Goal: Obtain resource: Obtain resource

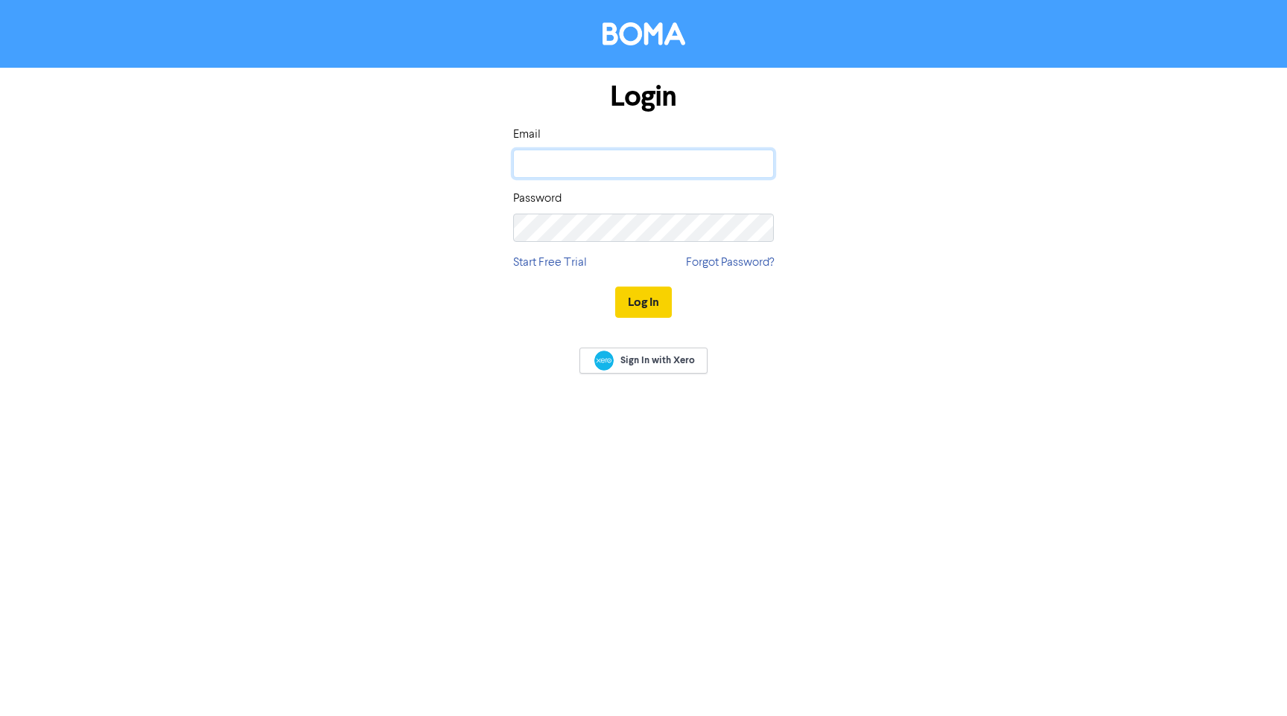
type input "[EMAIL_ADDRESS][DOMAIN_NAME]"
click at [658, 302] on button "Log In" at bounding box center [643, 302] width 57 height 31
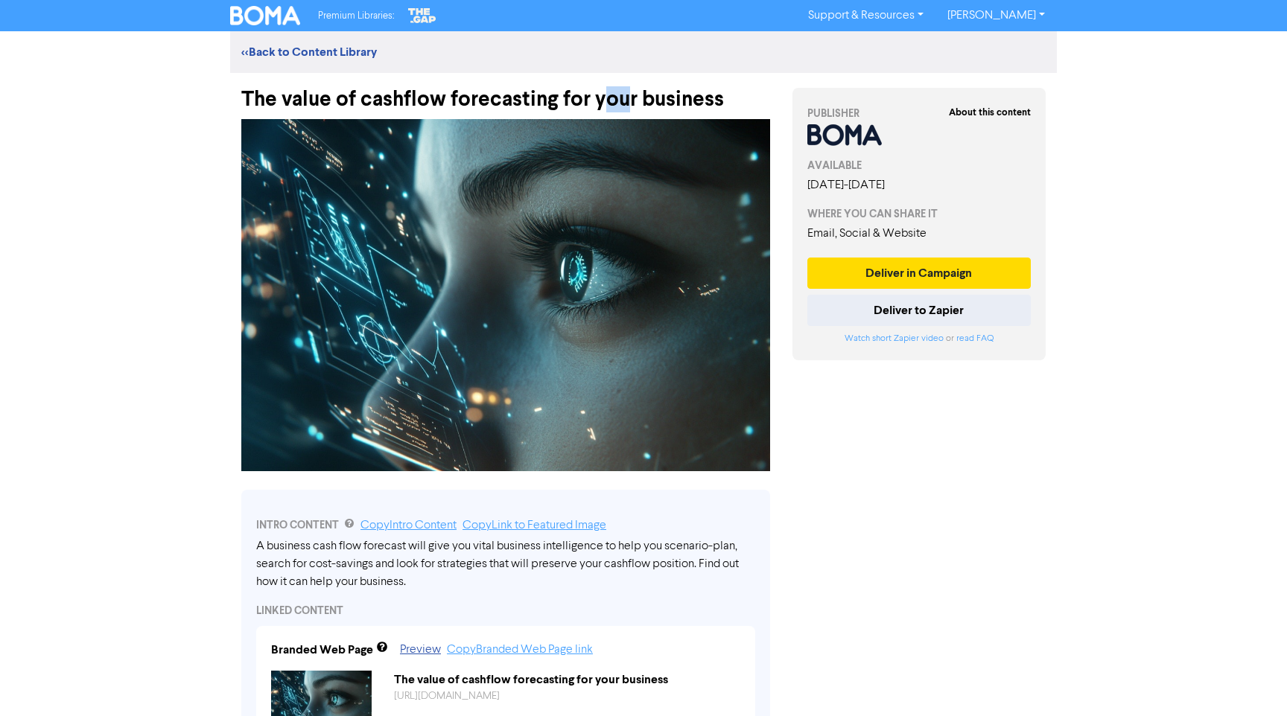
drag, startPoint x: 603, startPoint y: 98, endPoint x: 637, endPoint y: 104, distance: 34.8
click at [627, 103] on div "The value of cashflow forecasting for your business" at bounding box center [505, 92] width 529 height 39
click at [722, 102] on div "The value of cashflow forecasting for your business" at bounding box center [505, 92] width 529 height 39
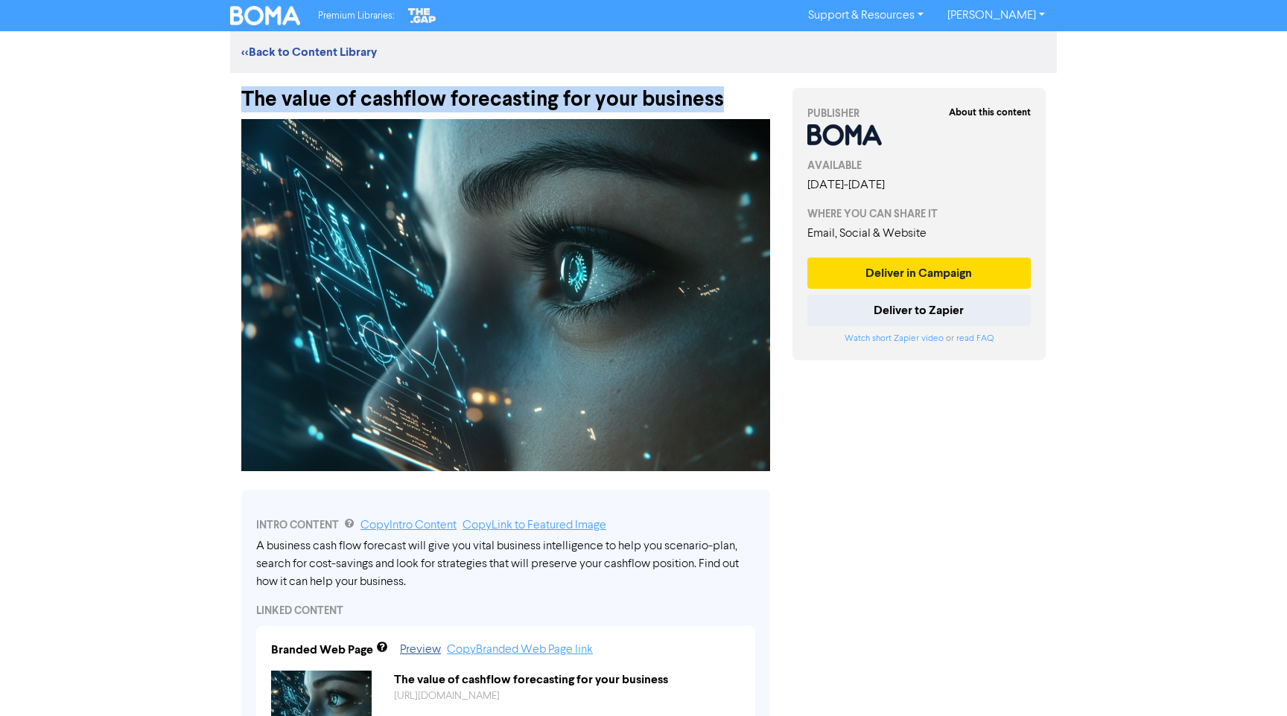
drag, startPoint x: 722, startPoint y: 100, endPoint x: 239, endPoint y: 95, distance: 482.6
click at [206, 95] on div "Premium Libraries: Support & Resources Video Tutorials FAQ & Guides Marketing E…" at bounding box center [643, 358] width 1287 height 716
copy div "The value of cashflow forecasting for your business"
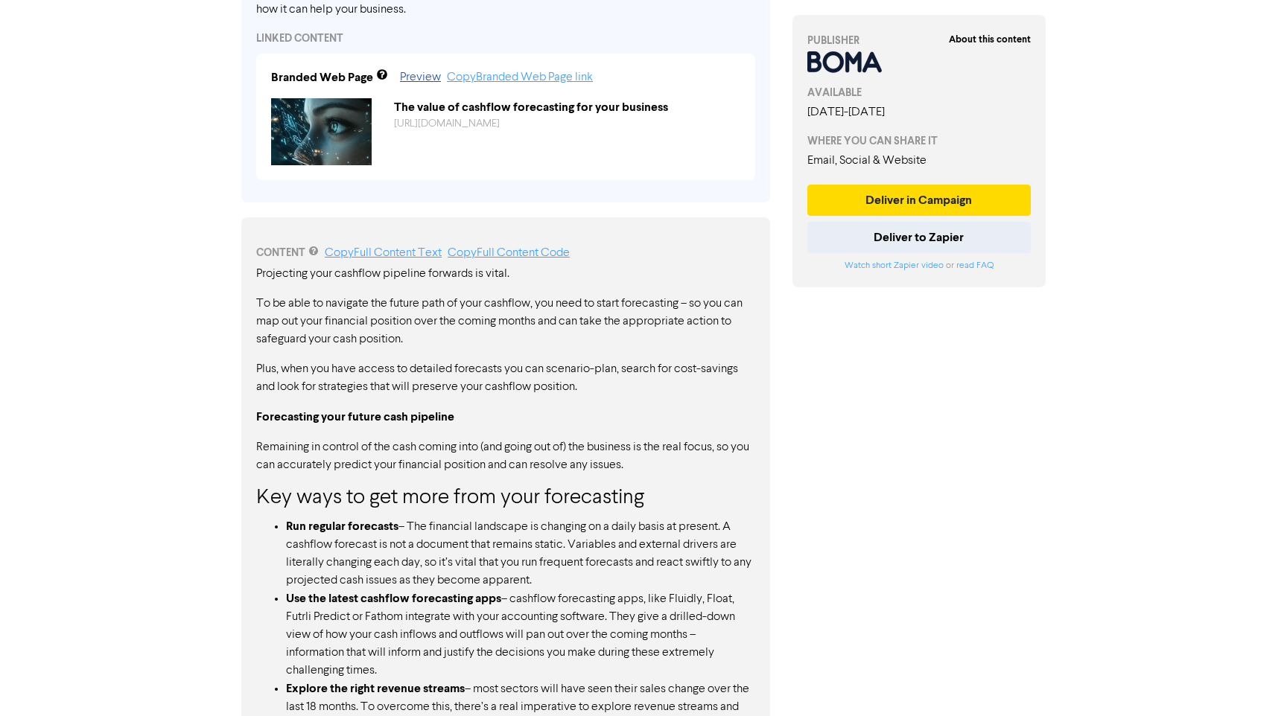
scroll to position [585, 0]
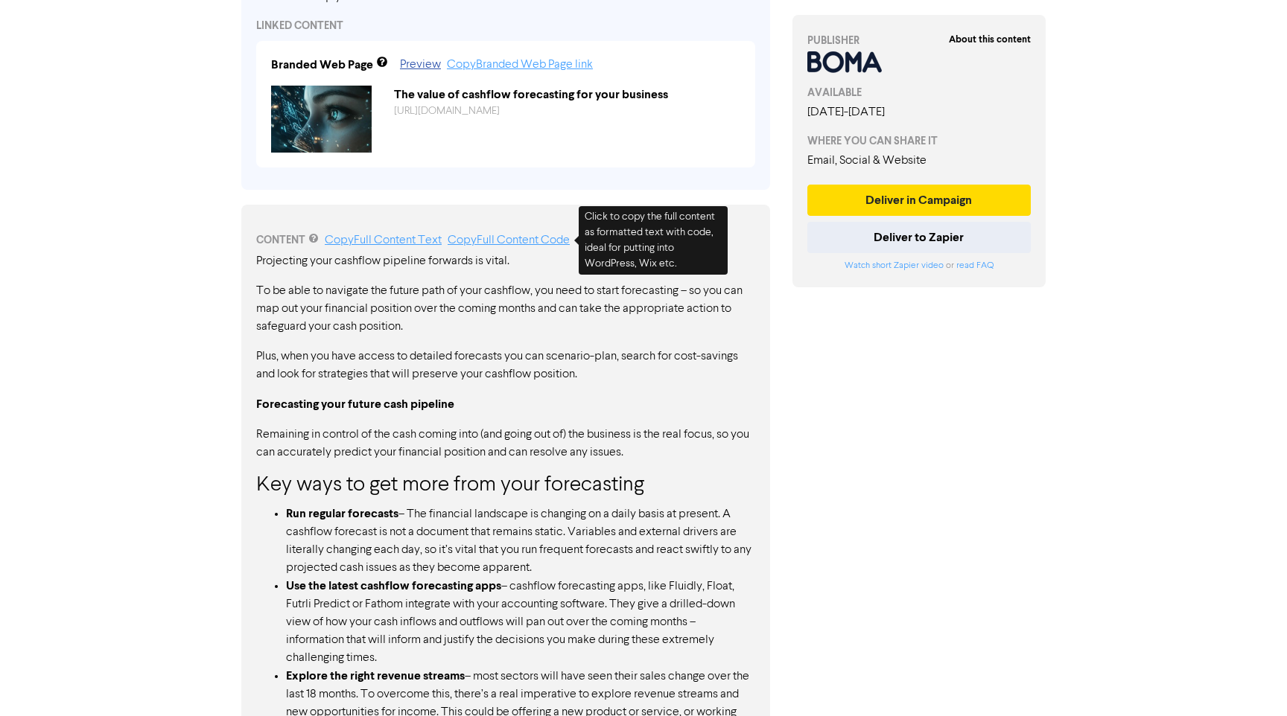
click at [547, 235] on link "Copy Full Content Code" at bounding box center [509, 241] width 122 height 12
